Goal: Task Accomplishment & Management: Use online tool/utility

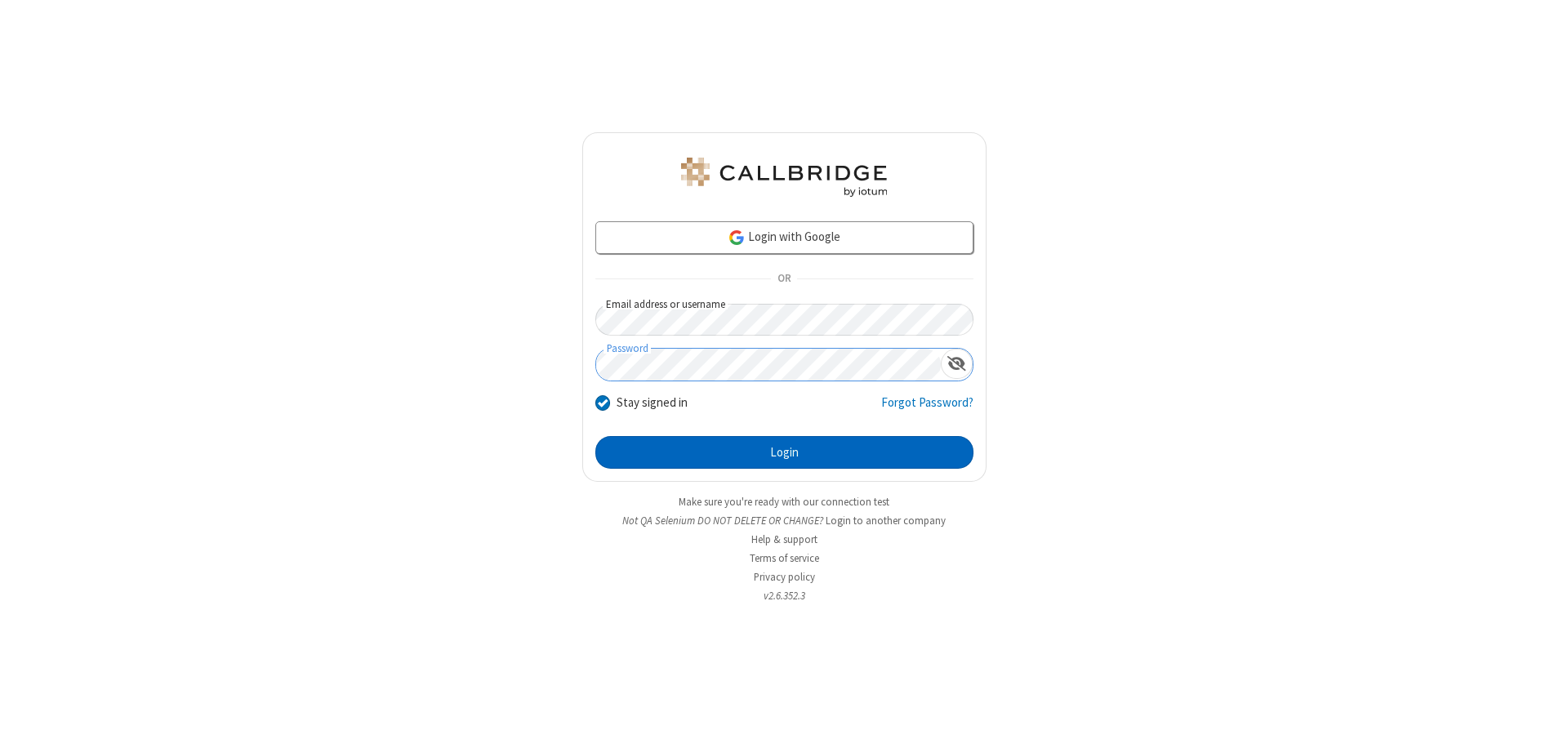
click at [784, 453] on button "Login" at bounding box center [784, 452] width 378 height 33
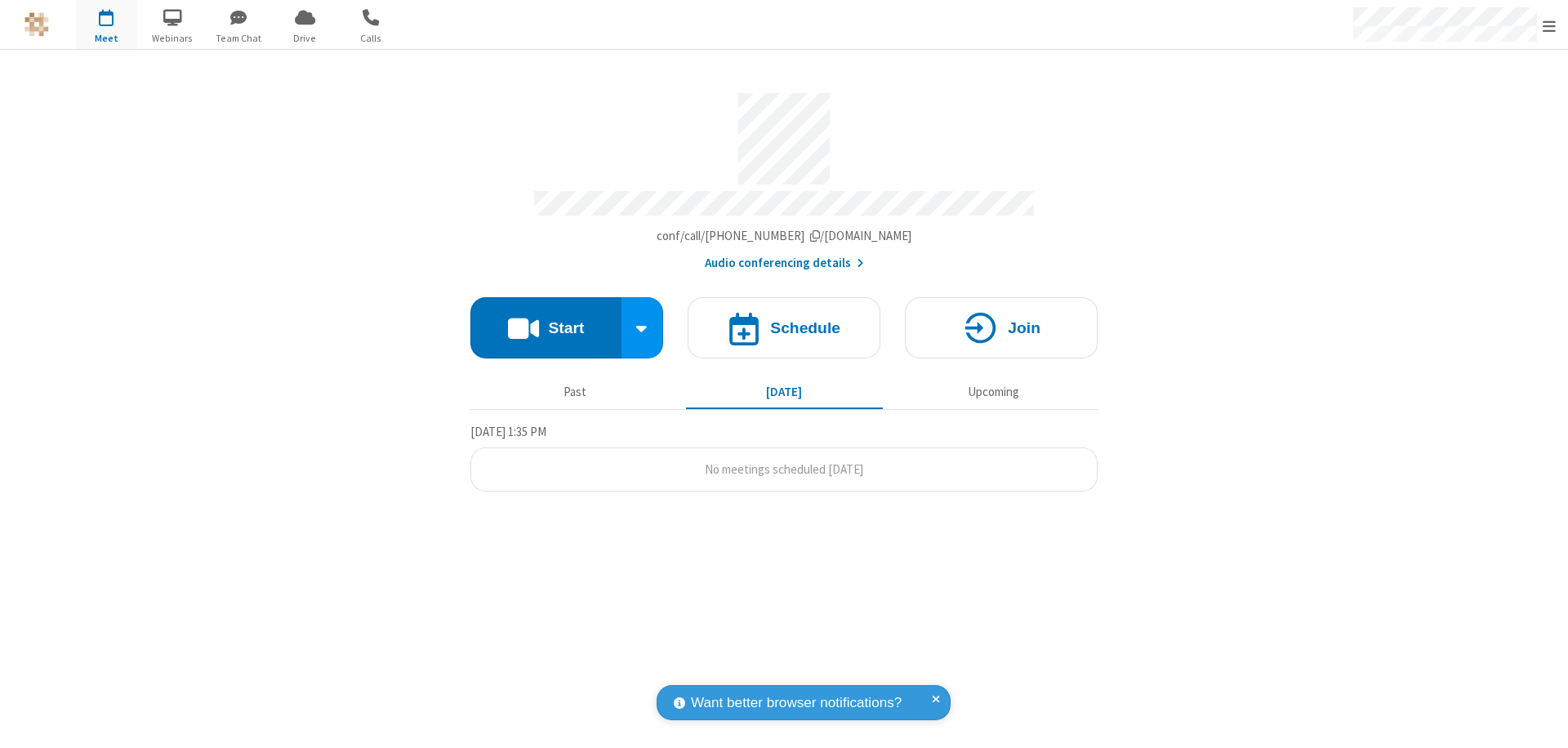
click at [546, 320] on button "Start" at bounding box center [545, 328] width 151 height 61
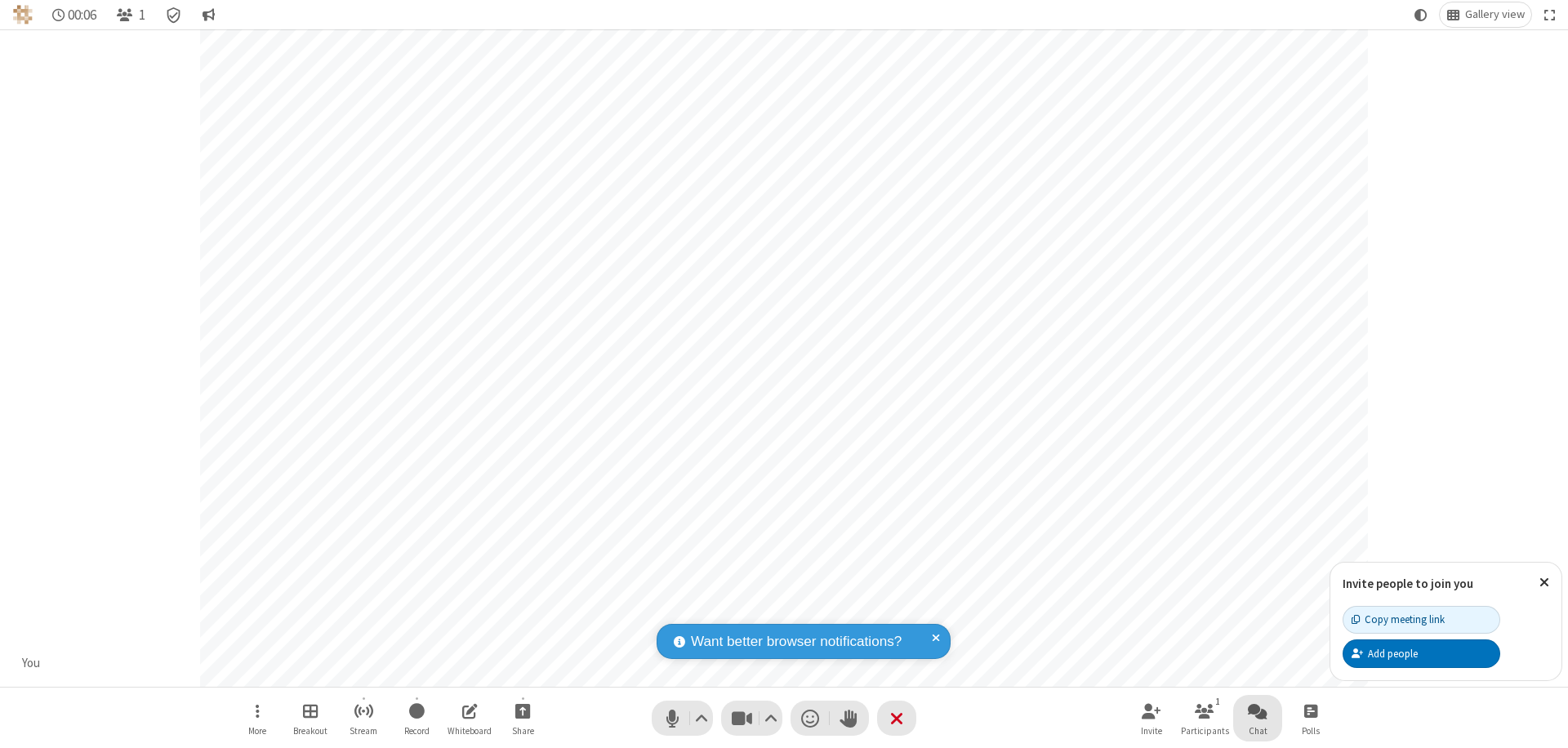
click at [1258, 710] on span "Open chat" at bounding box center [1258, 711] width 20 height 20
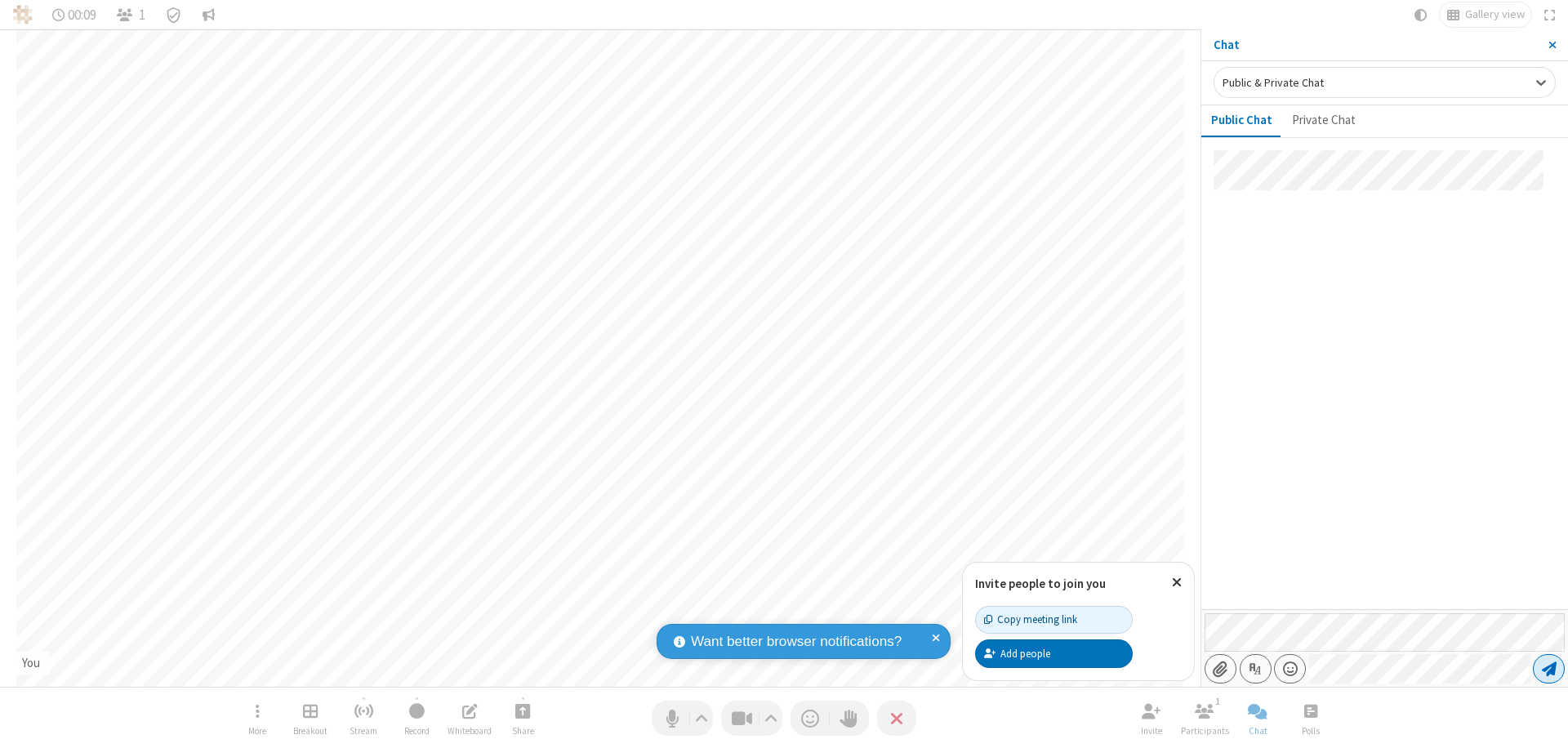
click at [1549, 669] on span "Send message" at bounding box center [1550, 670] width 15 height 17
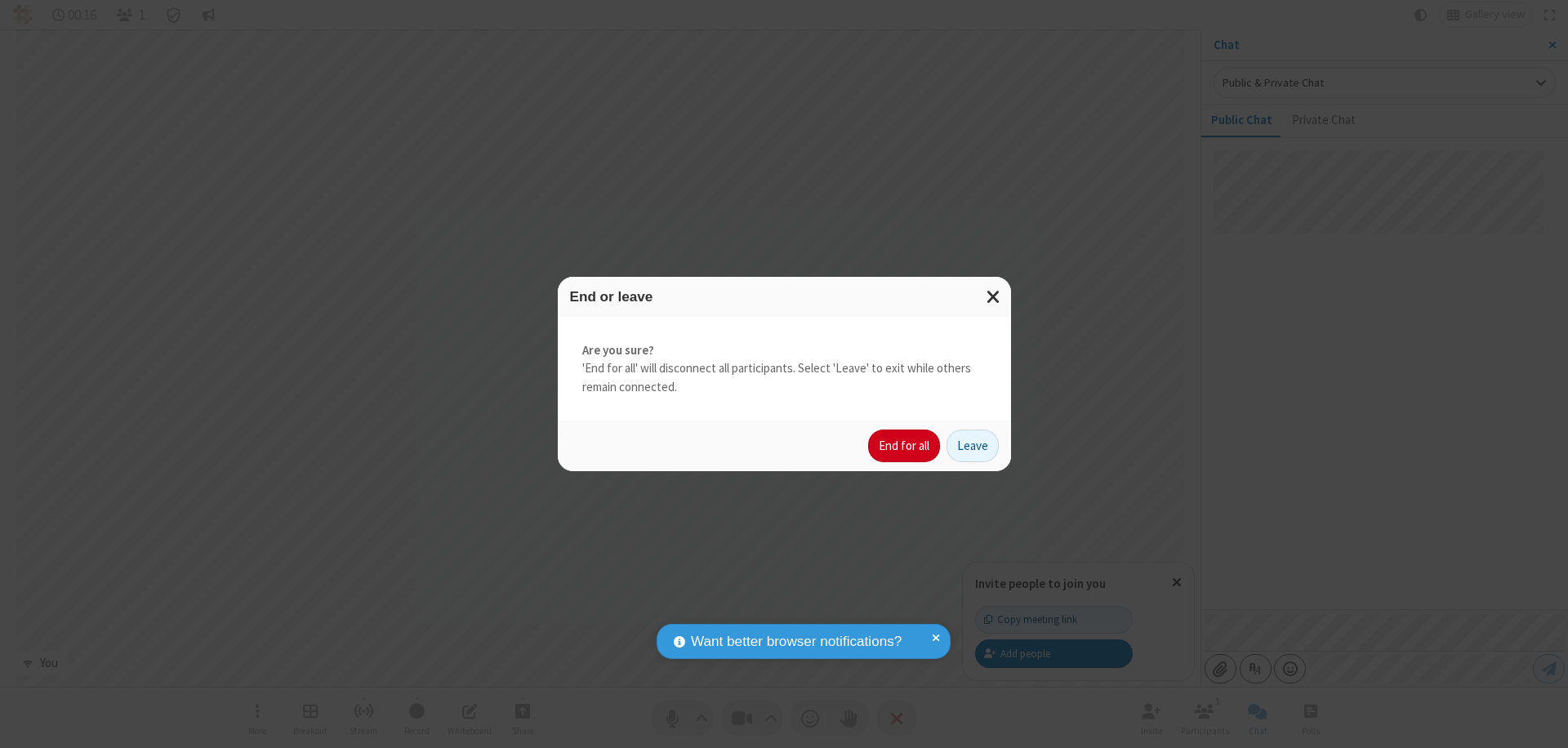
click at [905, 446] on button "End for all" at bounding box center [904, 445] width 72 height 33
